Goal: Task Accomplishment & Management: Manage account settings

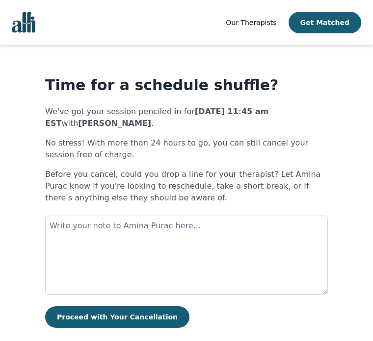
click at [143, 315] on button "Proceed with Your Cancellation" at bounding box center [117, 317] width 144 height 22
click at [95, 123] on b "[PERSON_NAME]" at bounding box center [114, 123] width 73 height 9
click at [90, 125] on b "[PERSON_NAME]" at bounding box center [114, 123] width 73 height 9
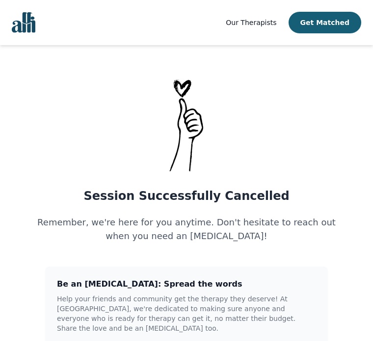
scroll to position [18, 0]
